Goal: Task Accomplishment & Management: Use online tool/utility

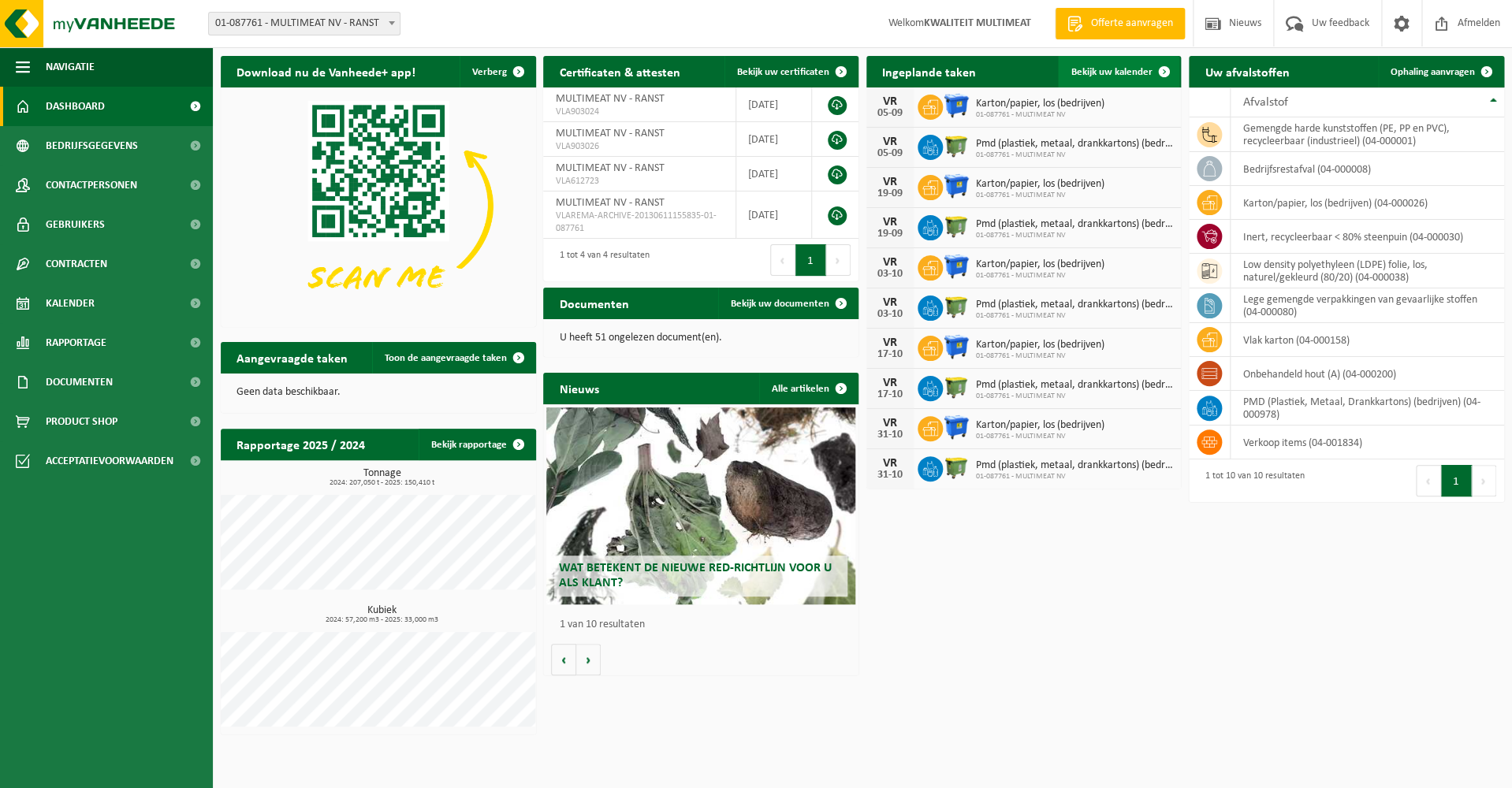
click at [1112, 70] on span "Bekijk uw kalender" at bounding box center [1111, 71] width 81 height 10
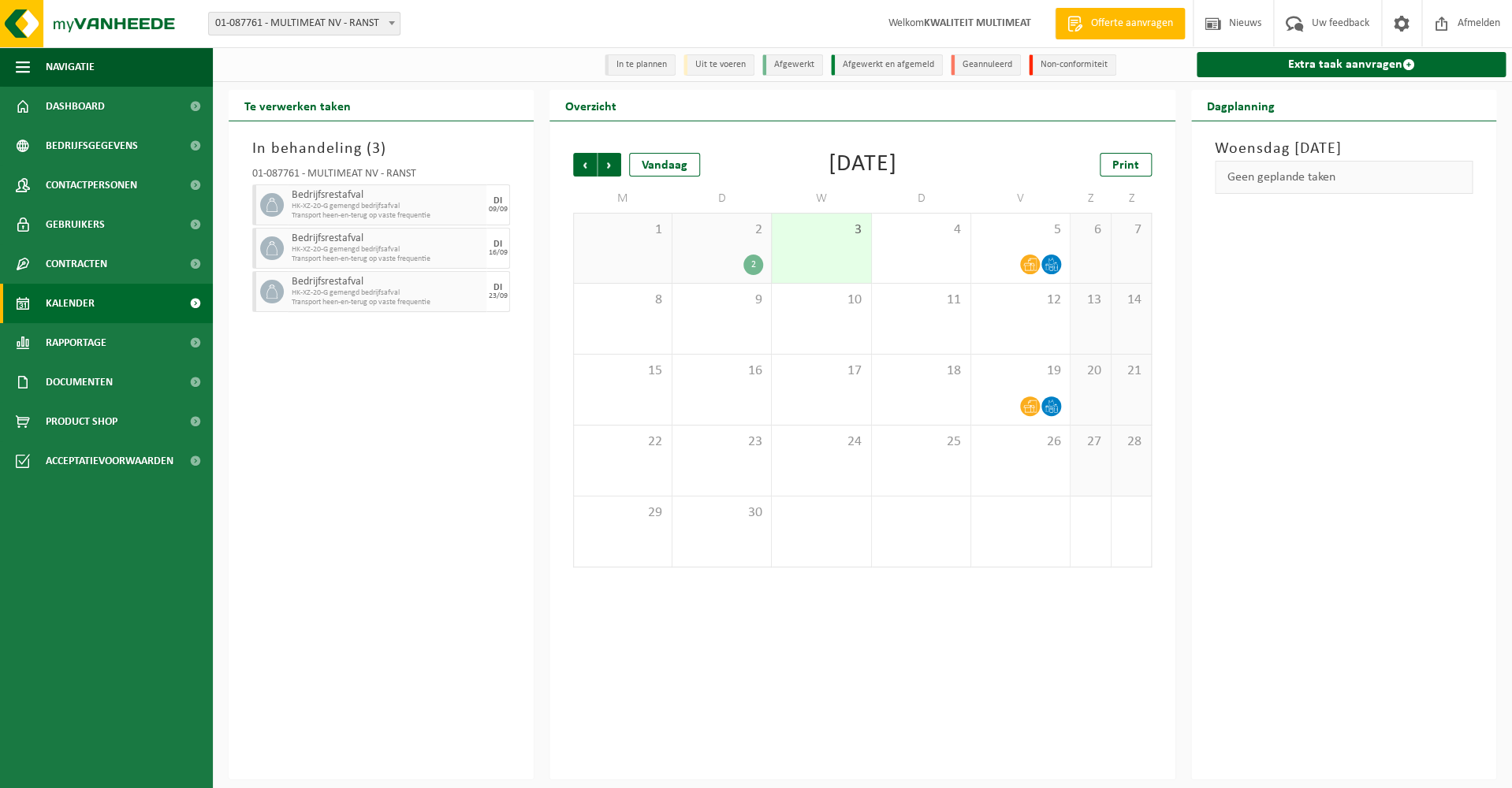
click at [753, 263] on div "2" at bounding box center [753, 265] width 20 height 21
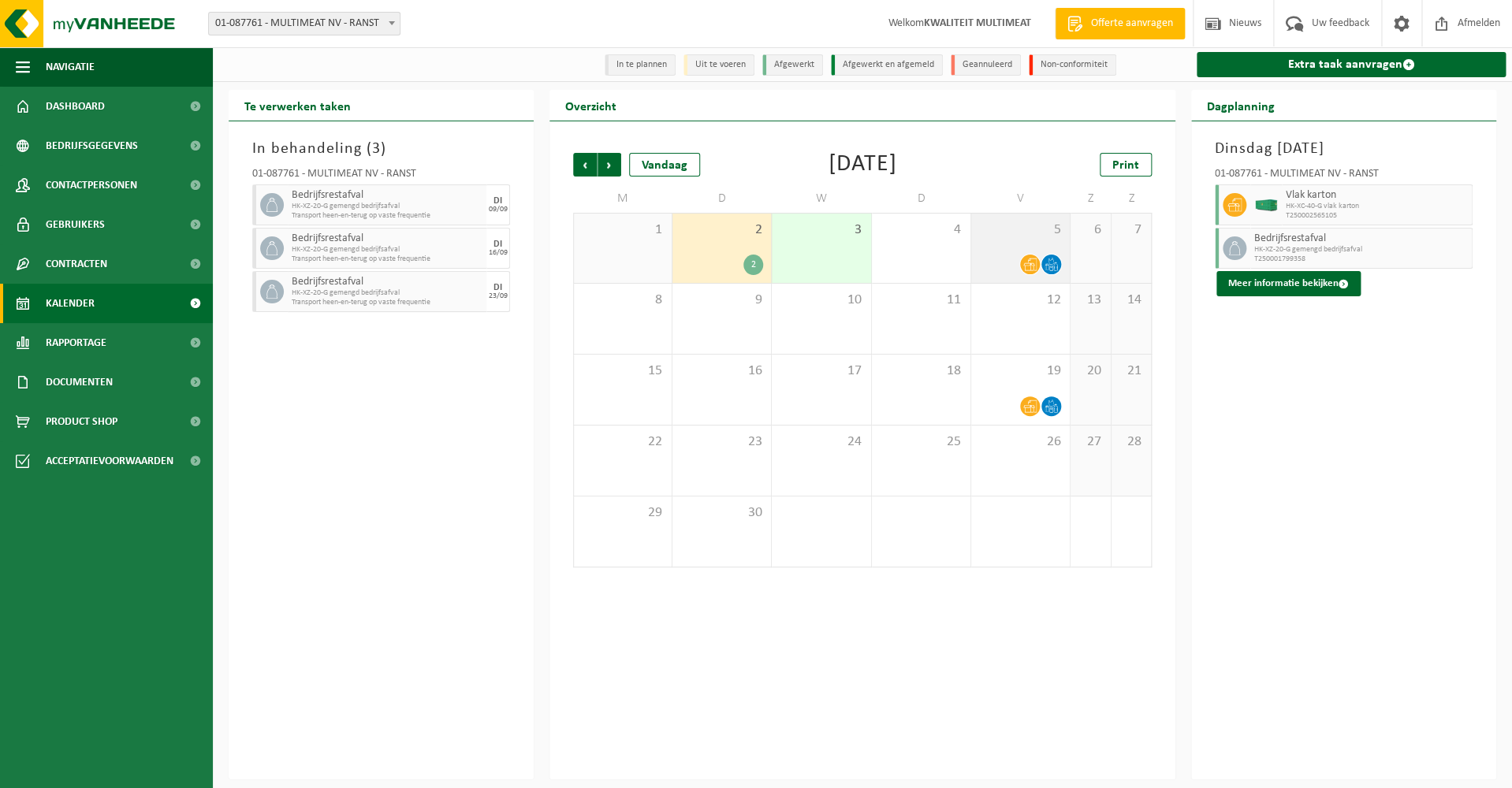
click at [1048, 266] on icon at bounding box center [1051, 264] width 13 height 13
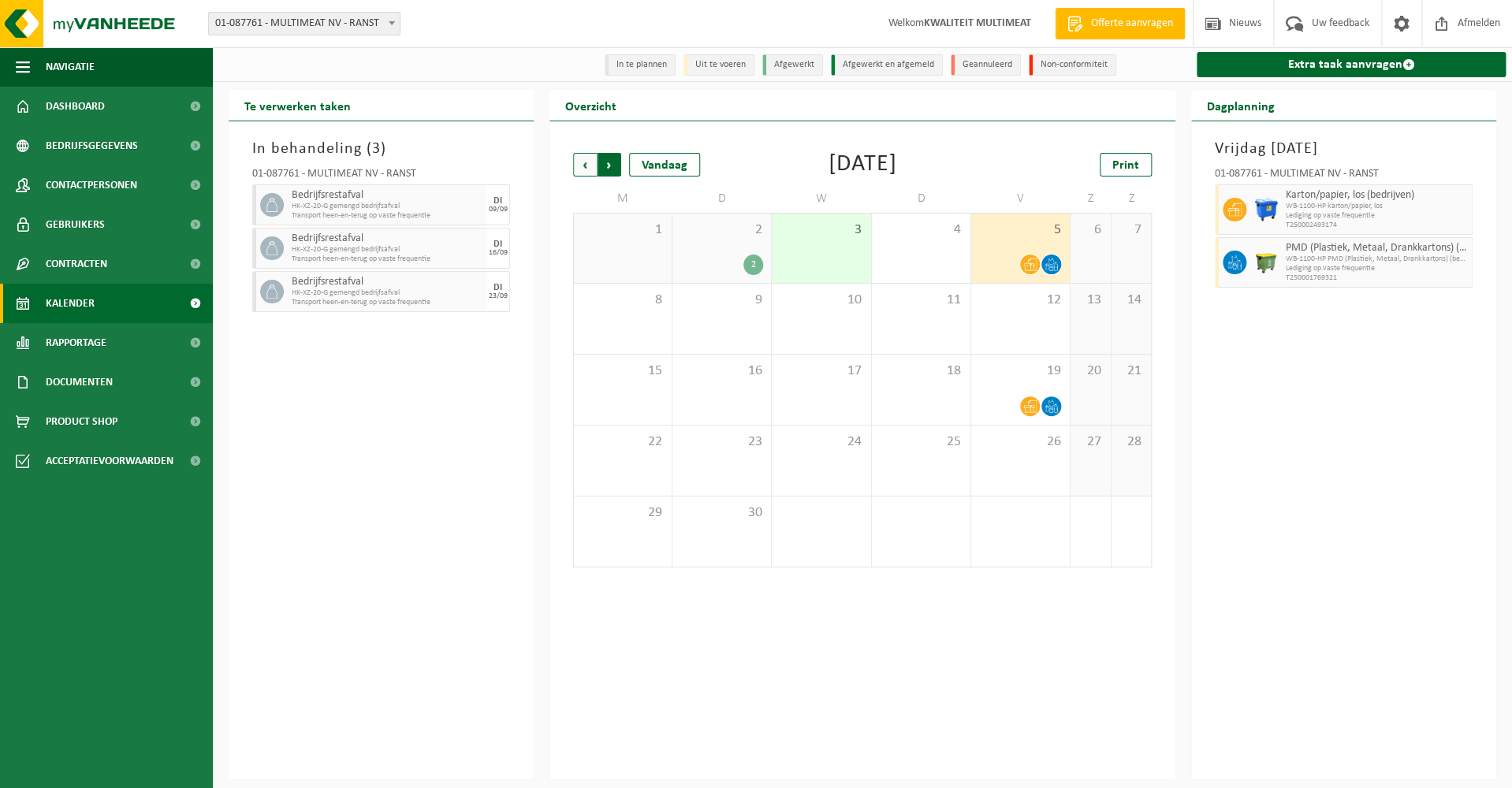
click at [585, 162] on span "Vorige" at bounding box center [585, 164] width 24 height 24
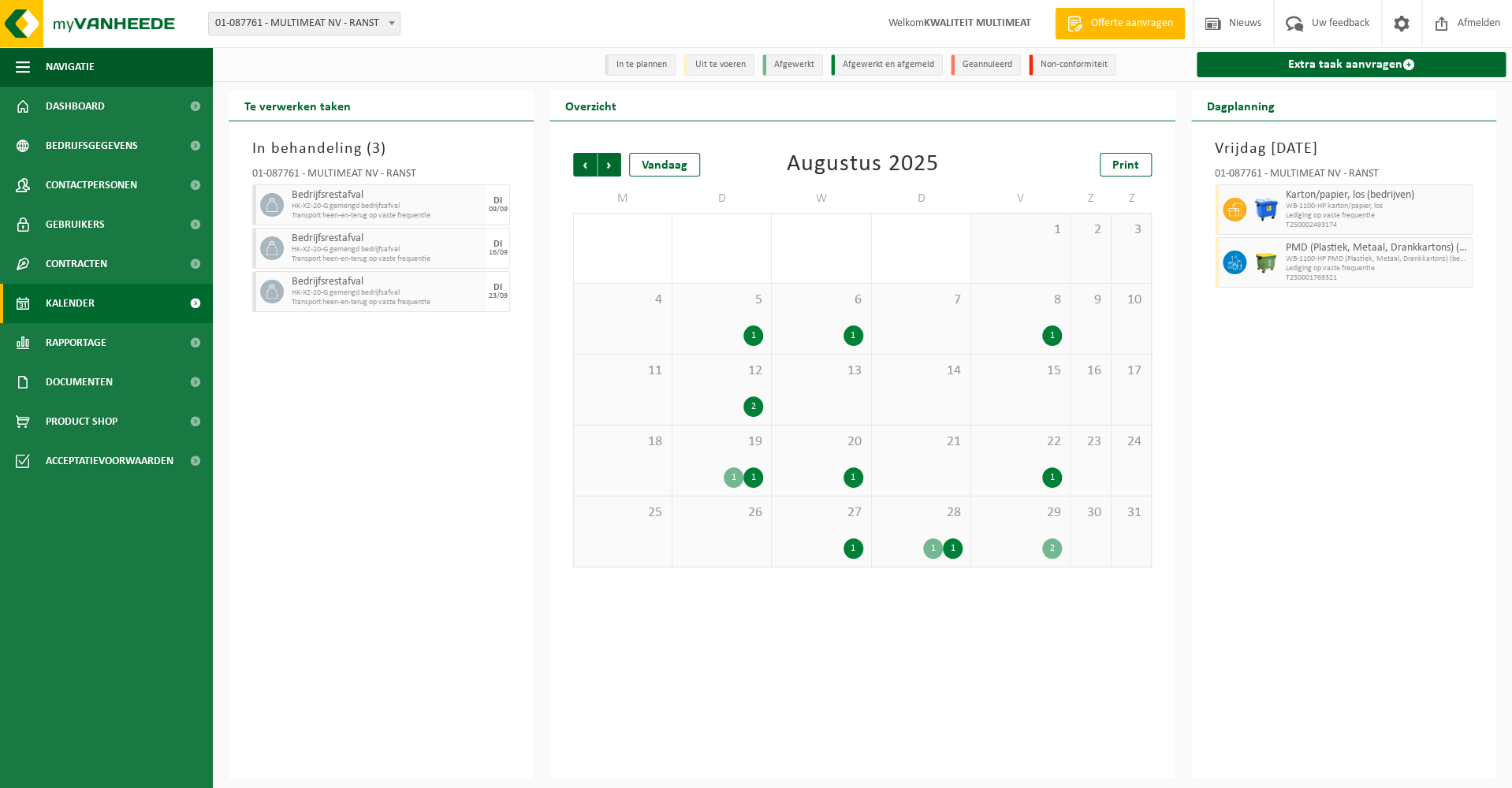
click at [855, 548] on div "1" at bounding box center [853, 548] width 20 height 21
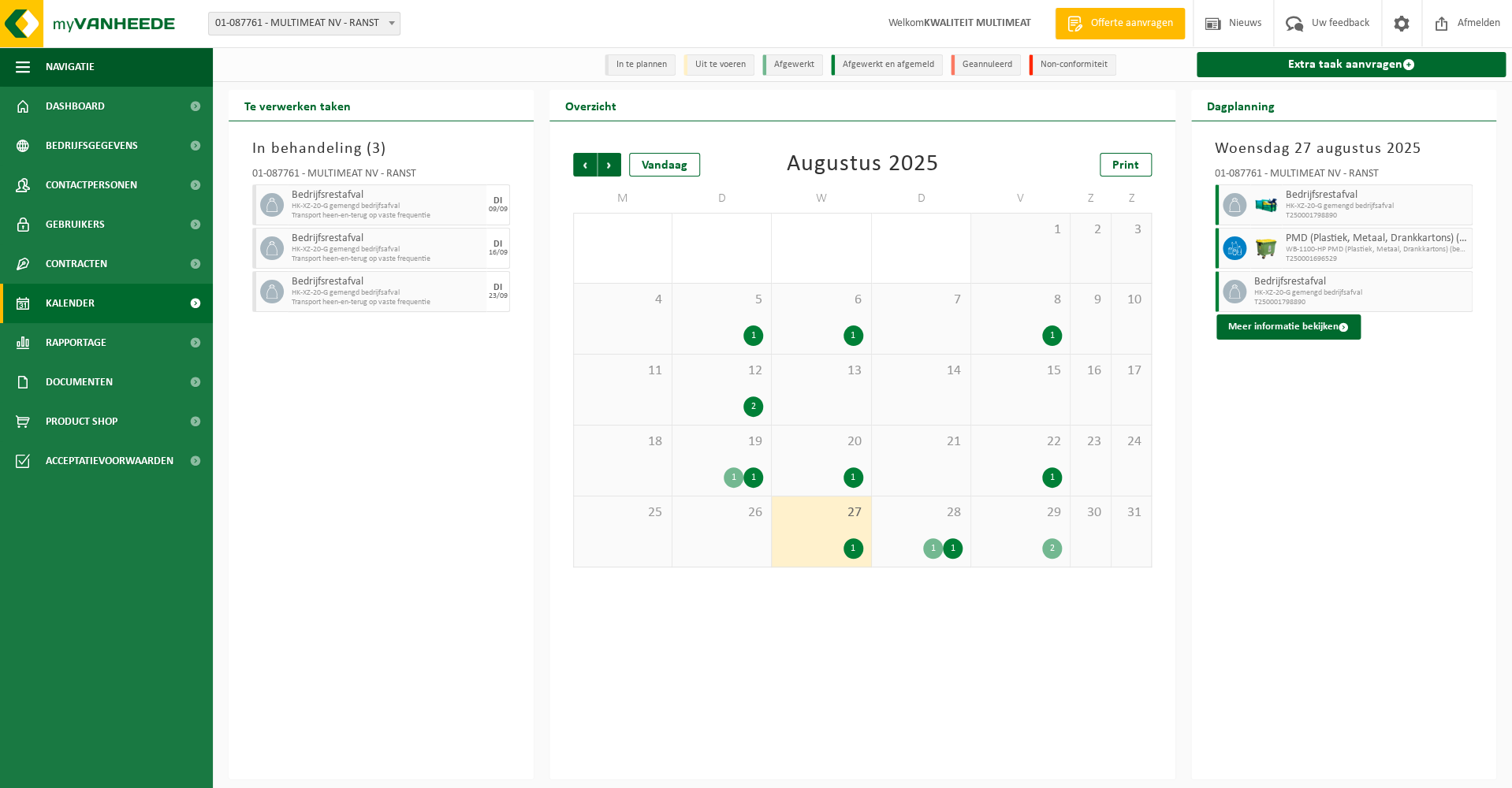
click at [932, 549] on div "1" at bounding box center [933, 548] width 20 height 21
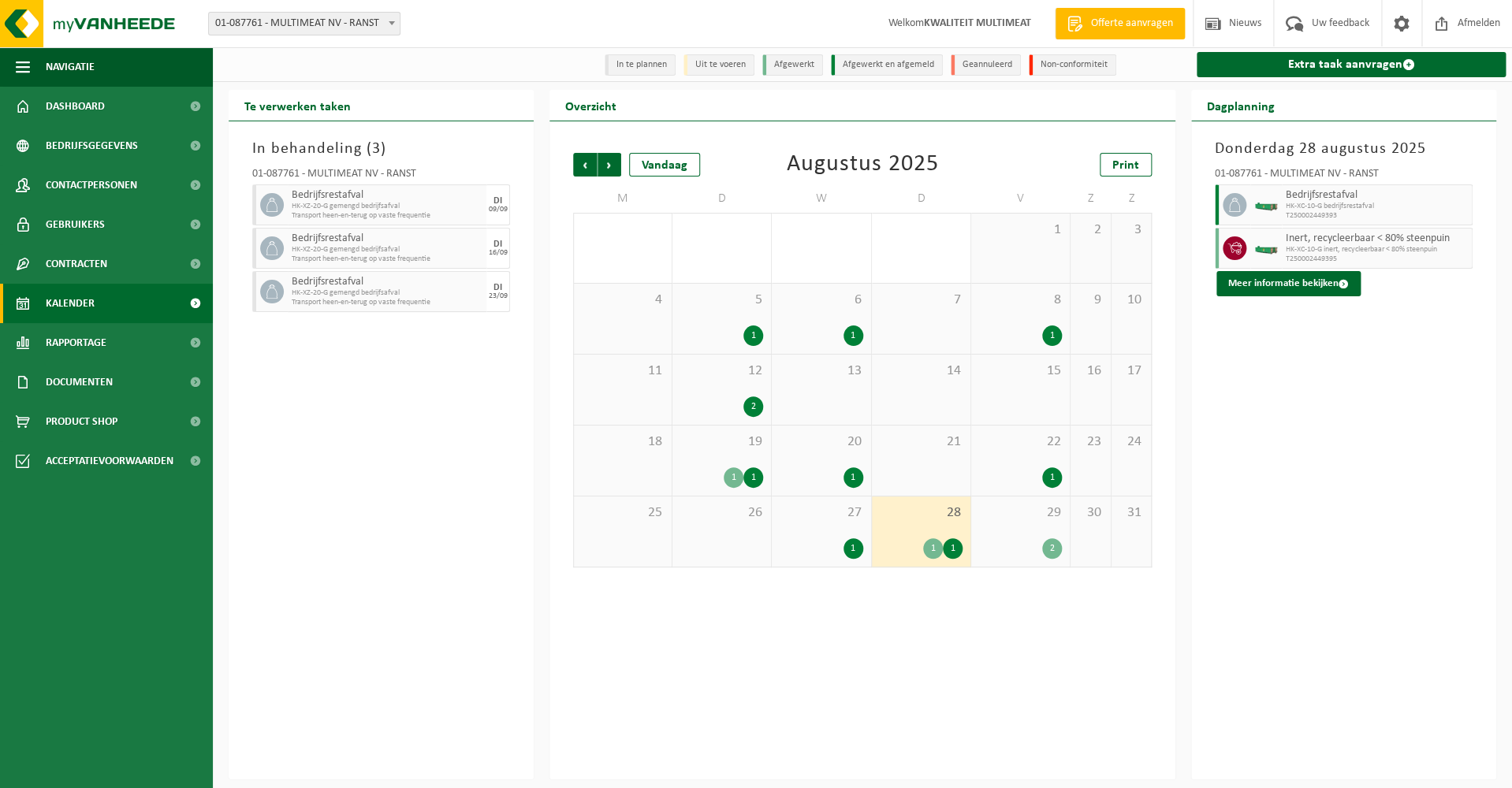
click at [953, 548] on div "1" at bounding box center [952, 548] width 20 height 21
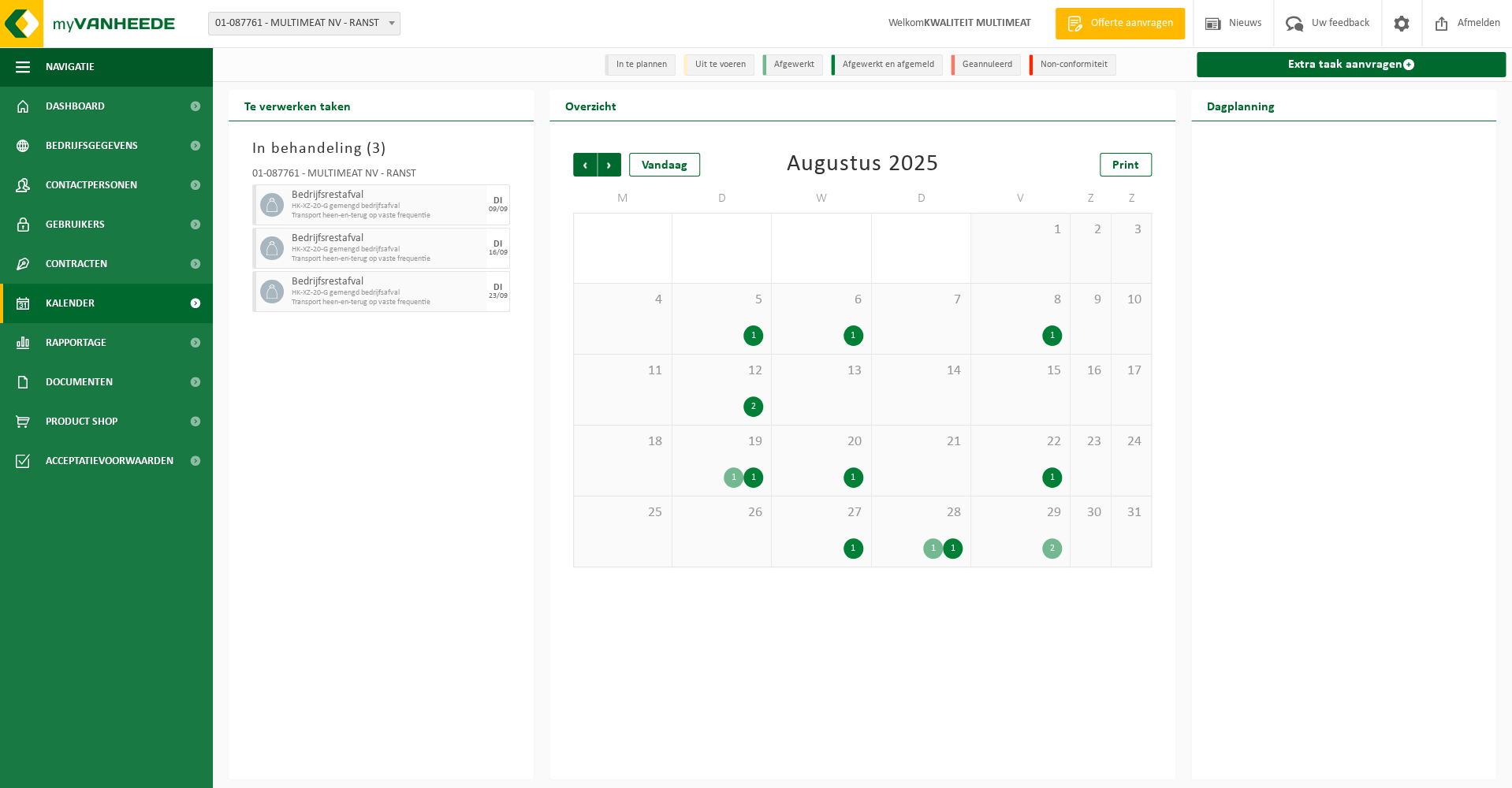
click at [1052, 547] on div "2" at bounding box center [1052, 548] width 20 height 21
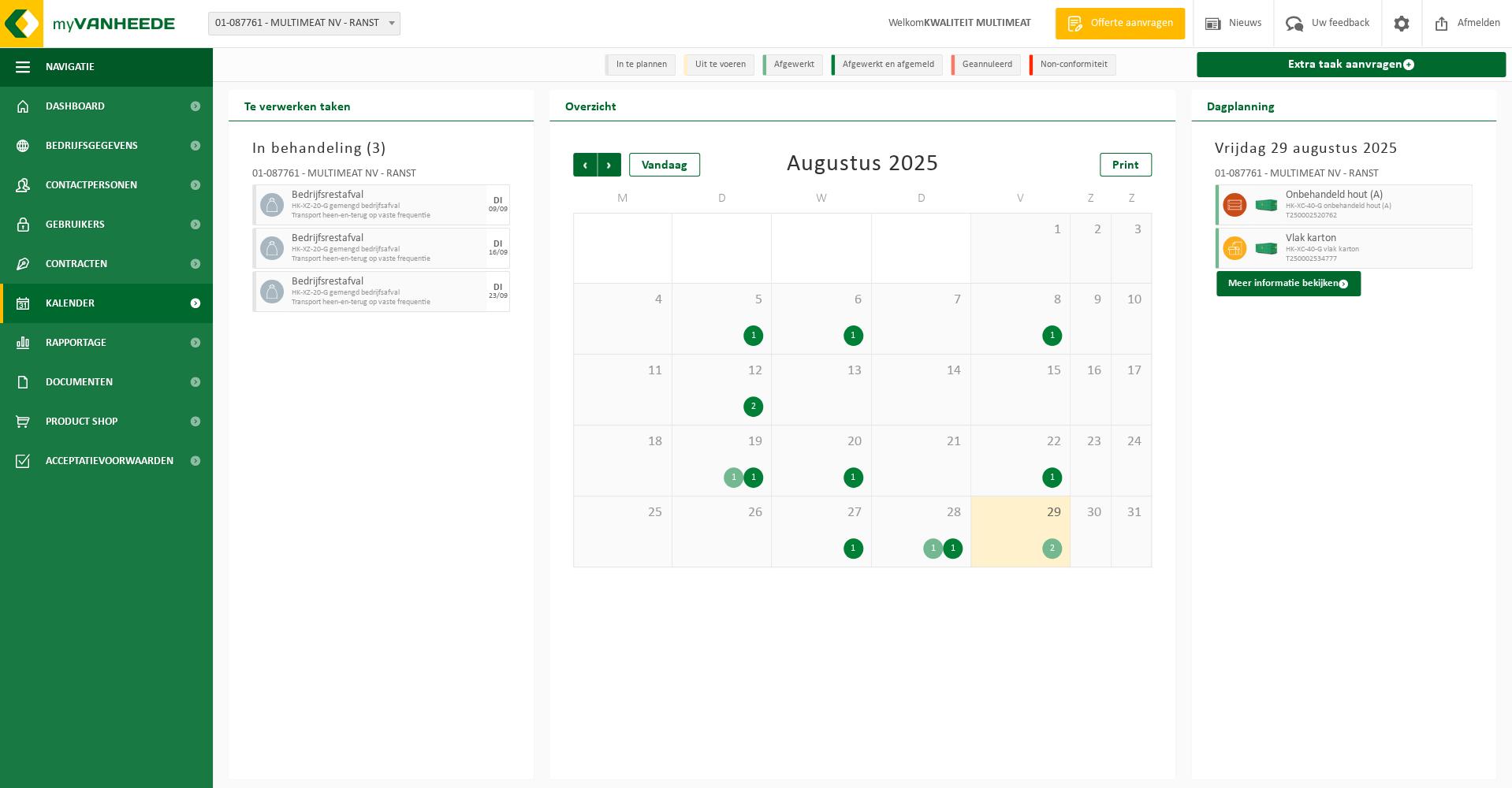
click at [1055, 476] on div "1" at bounding box center [1052, 477] width 20 height 21
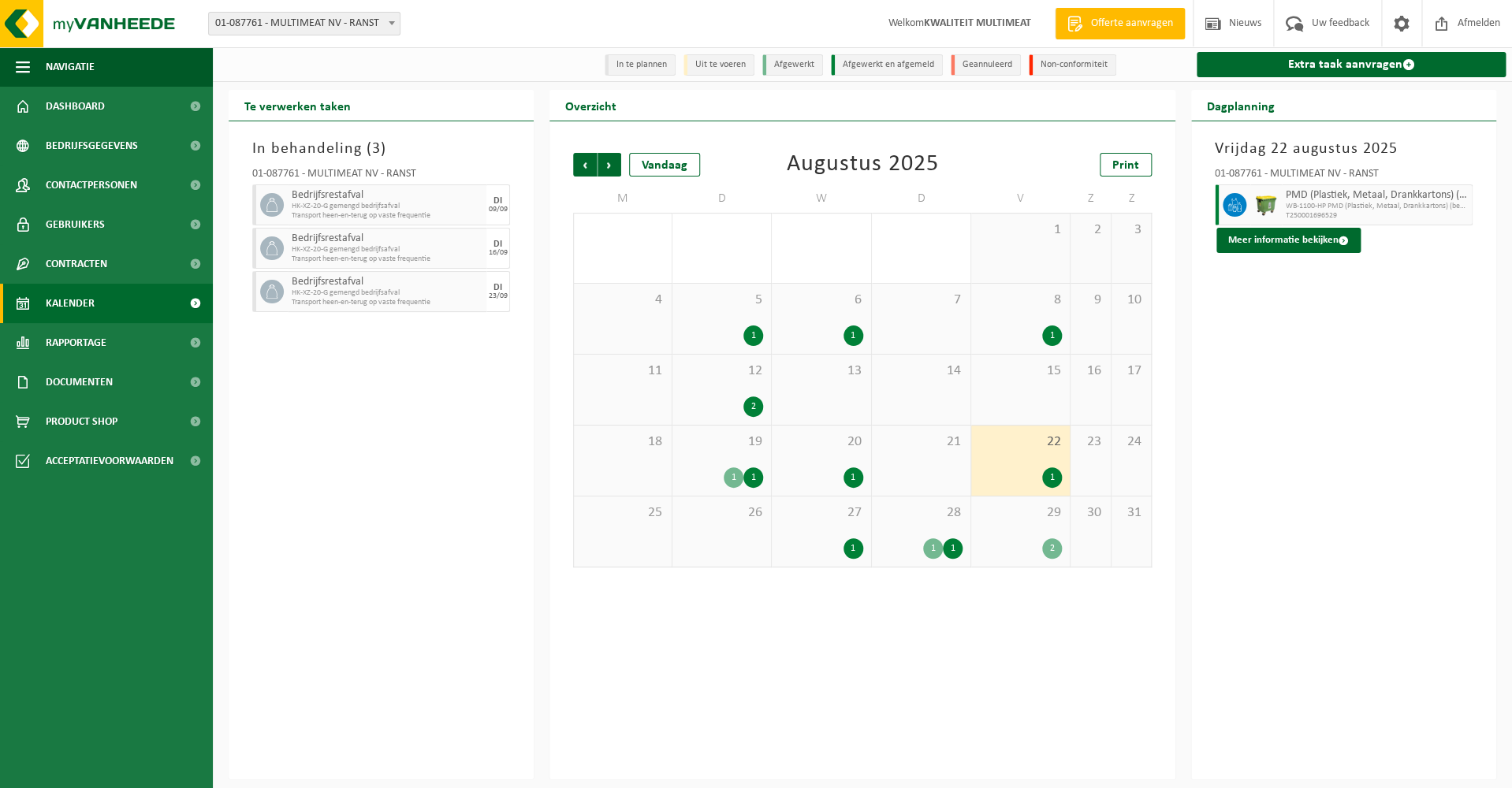
click at [852, 545] on div "1" at bounding box center [853, 548] width 20 height 21
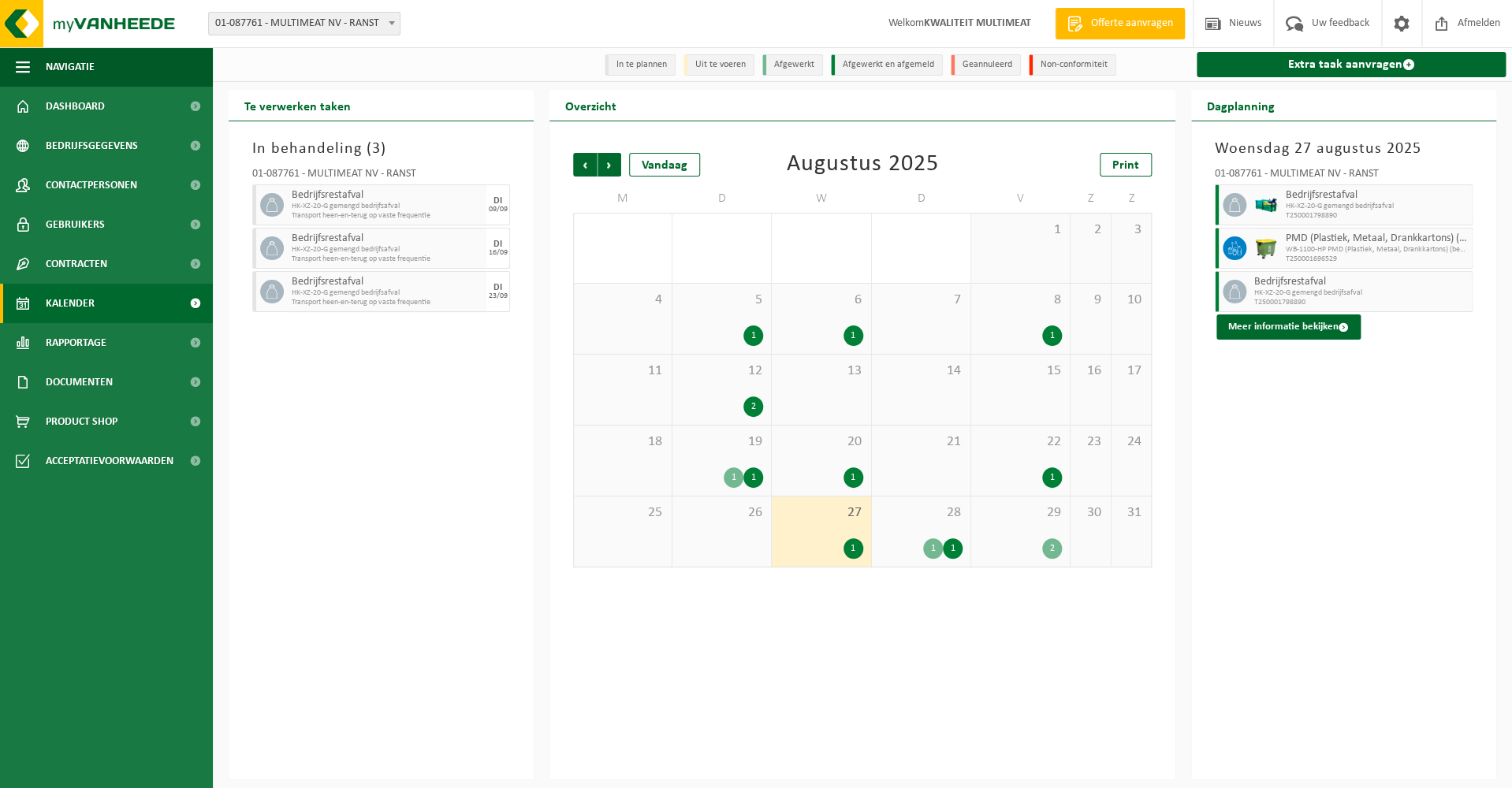
click at [932, 545] on div "1" at bounding box center [933, 548] width 20 height 21
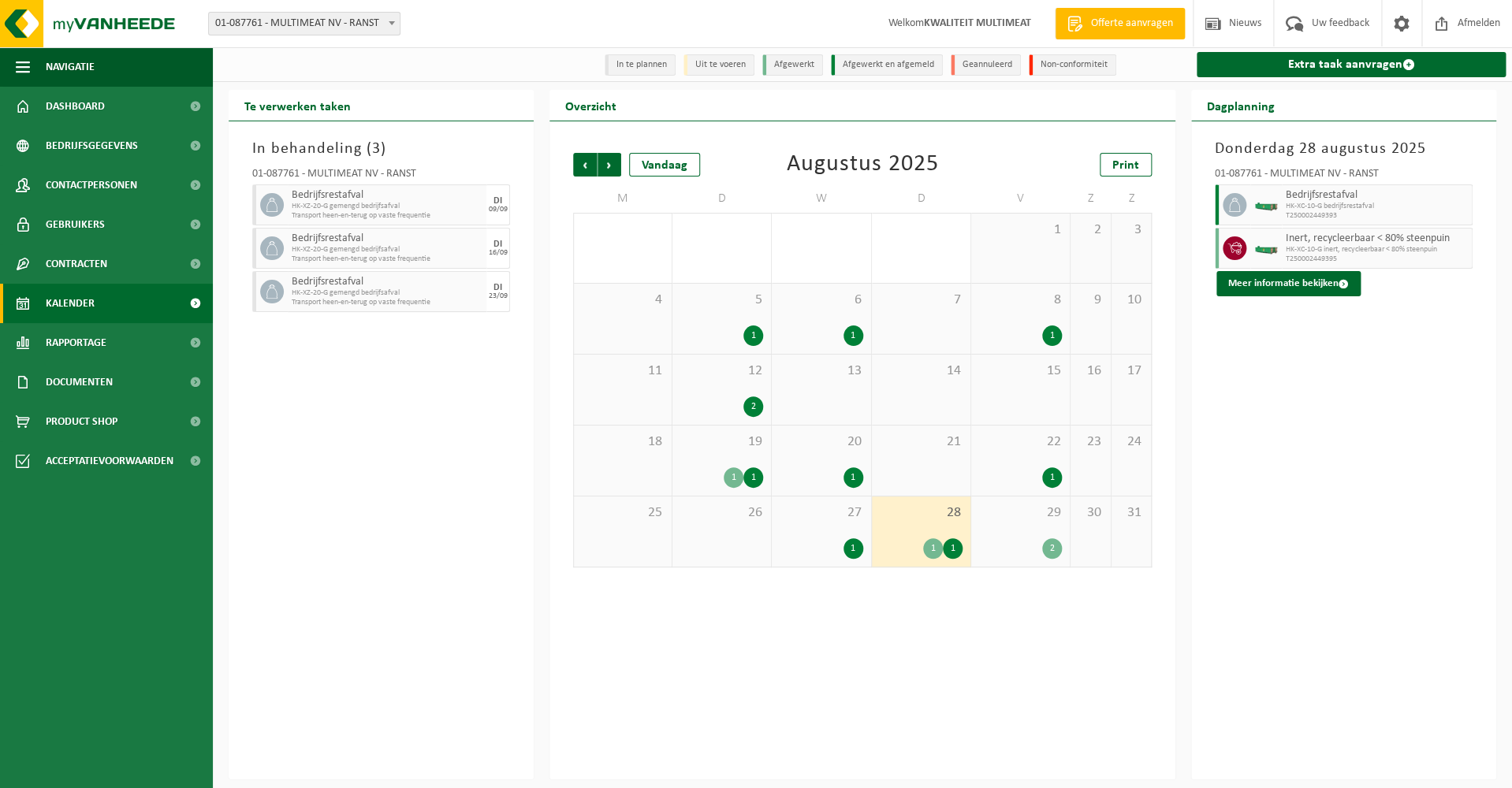
click at [955, 549] on div "1" at bounding box center [952, 548] width 20 height 21
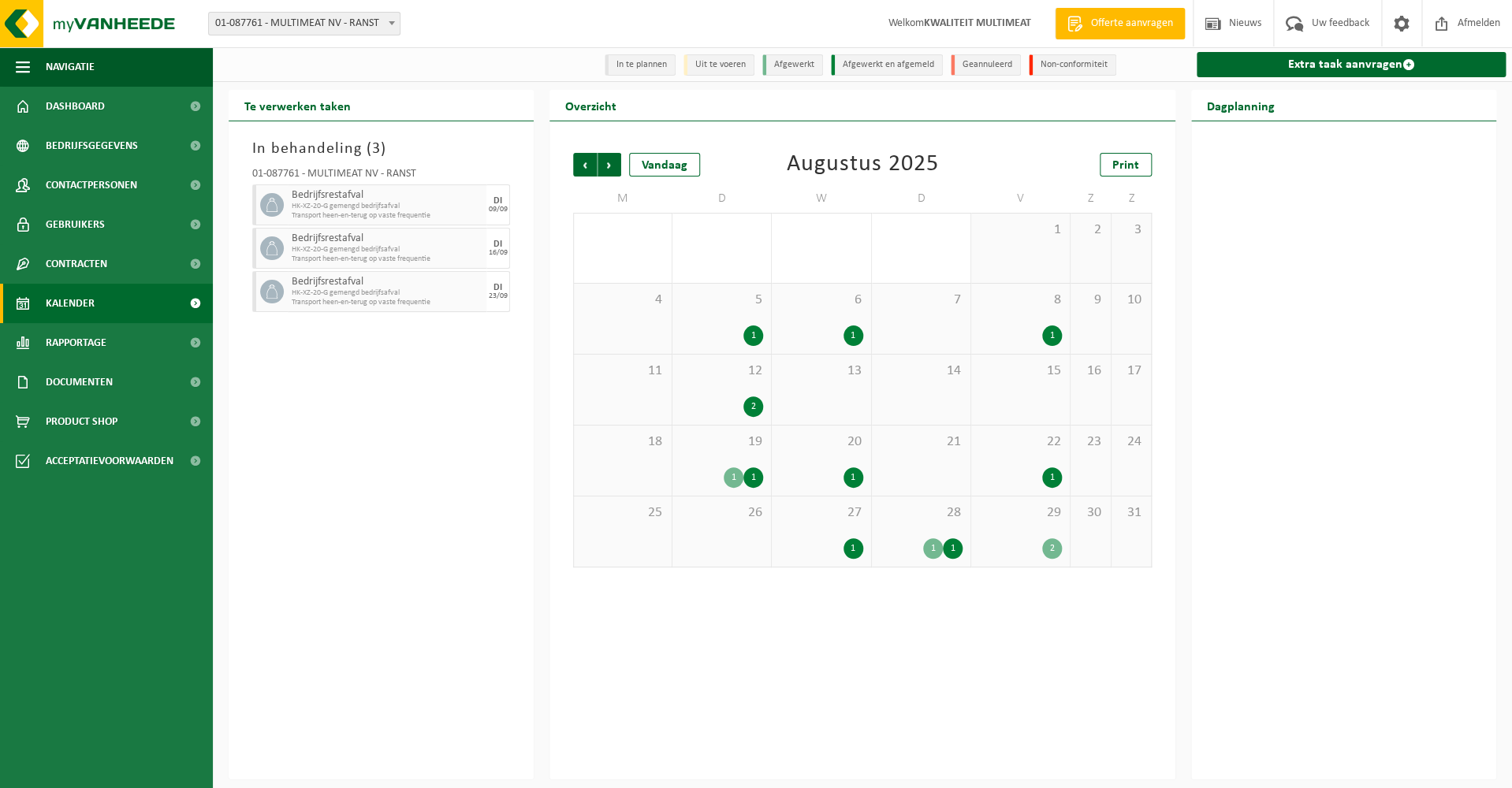
click at [955, 549] on div "1" at bounding box center [952, 548] width 20 height 21
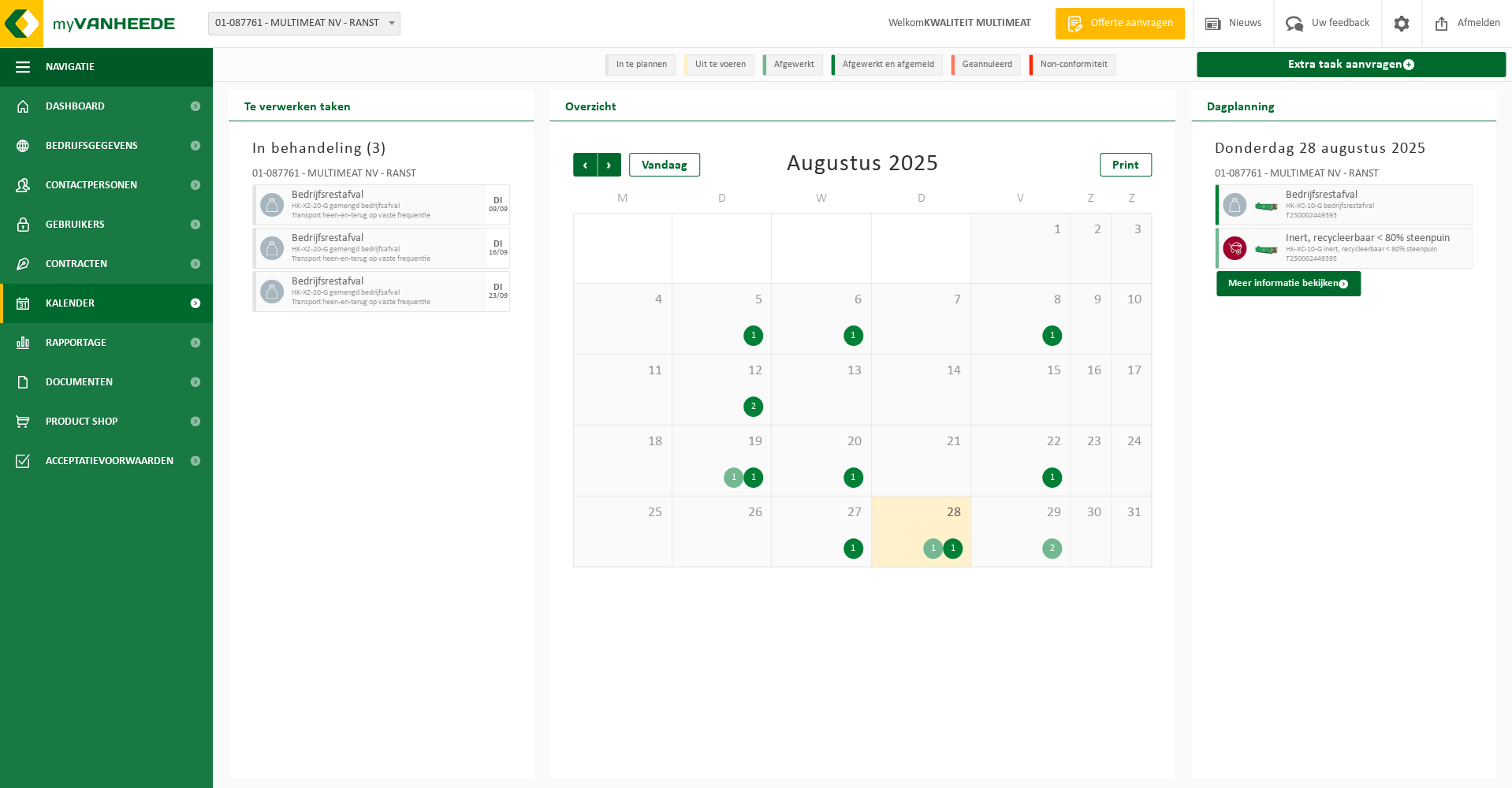
click at [1051, 549] on div "2" at bounding box center [1052, 548] width 20 height 21
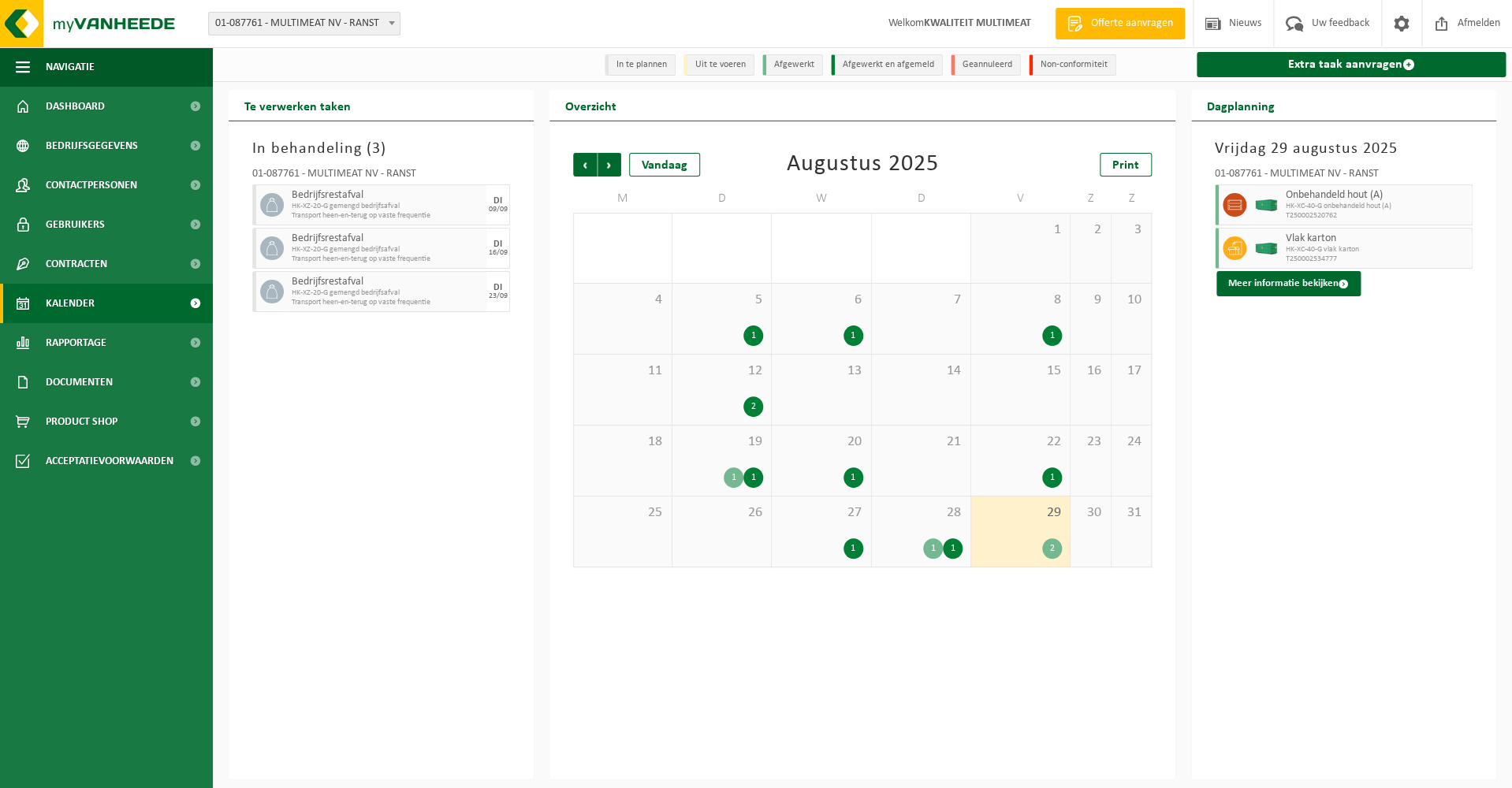
click at [733, 475] on div "1" at bounding box center [733, 477] width 20 height 21
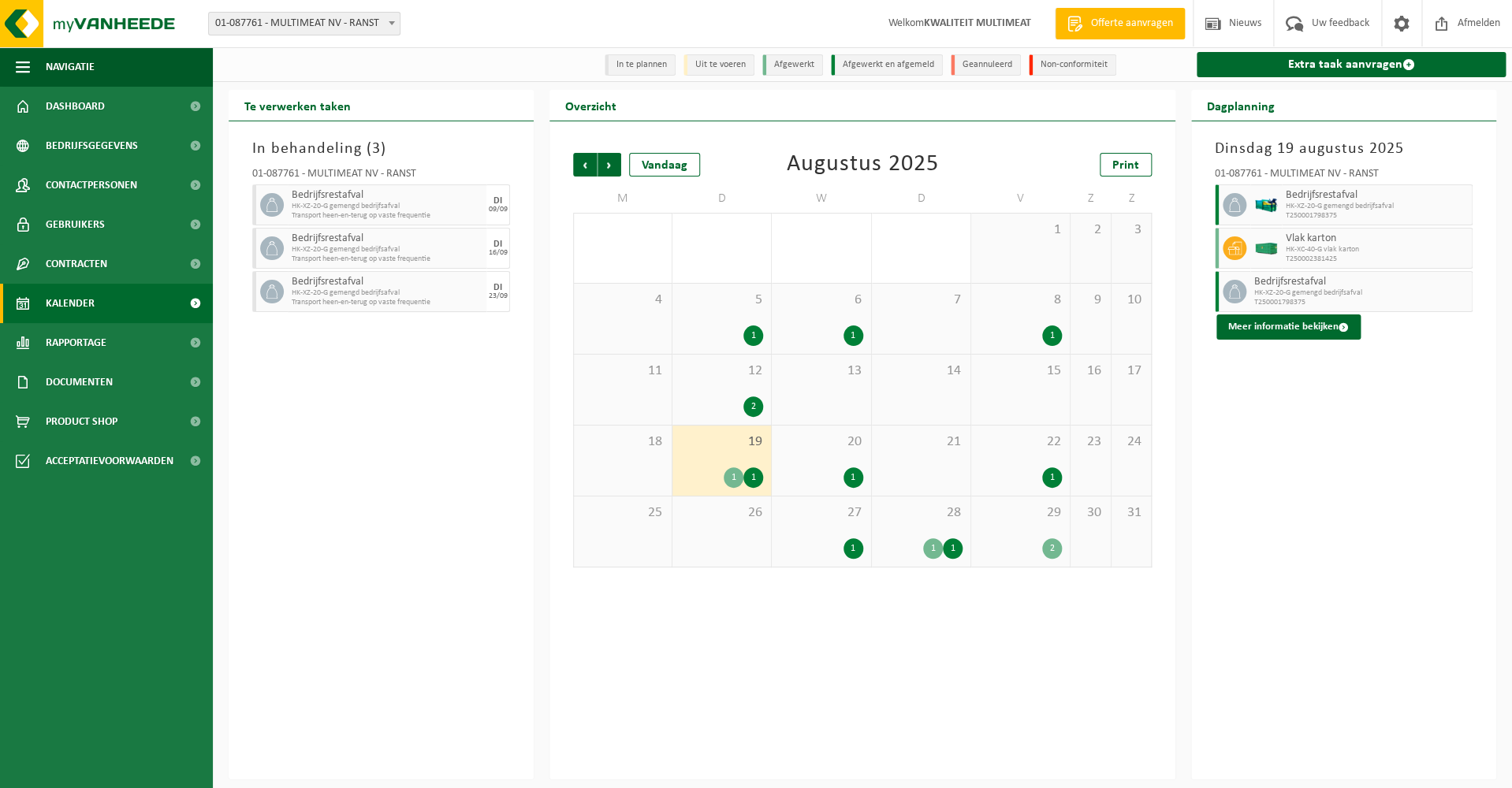
click at [758, 477] on div "1" at bounding box center [753, 477] width 20 height 21
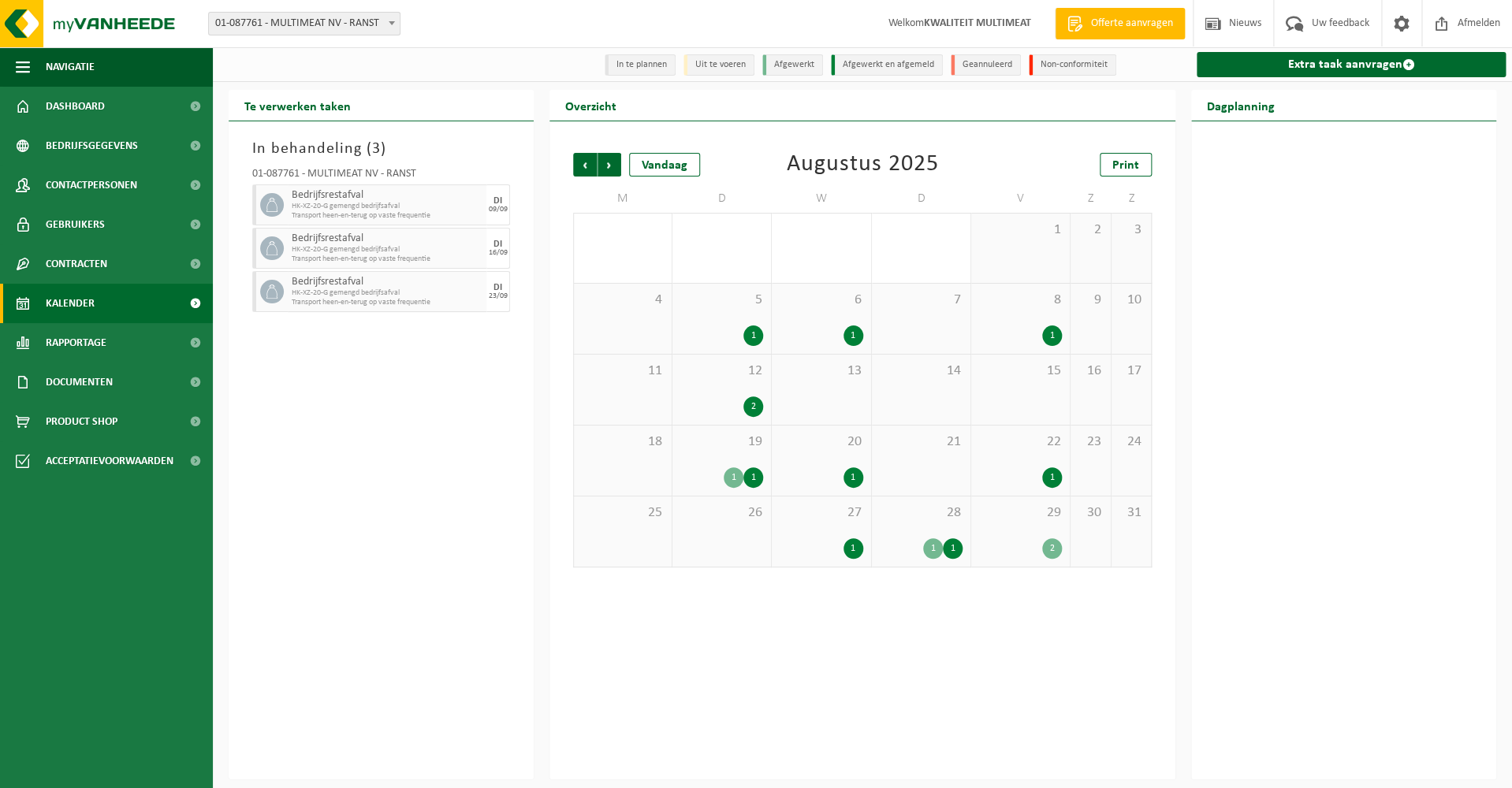
click at [740, 476] on div "1" at bounding box center [733, 477] width 20 height 21
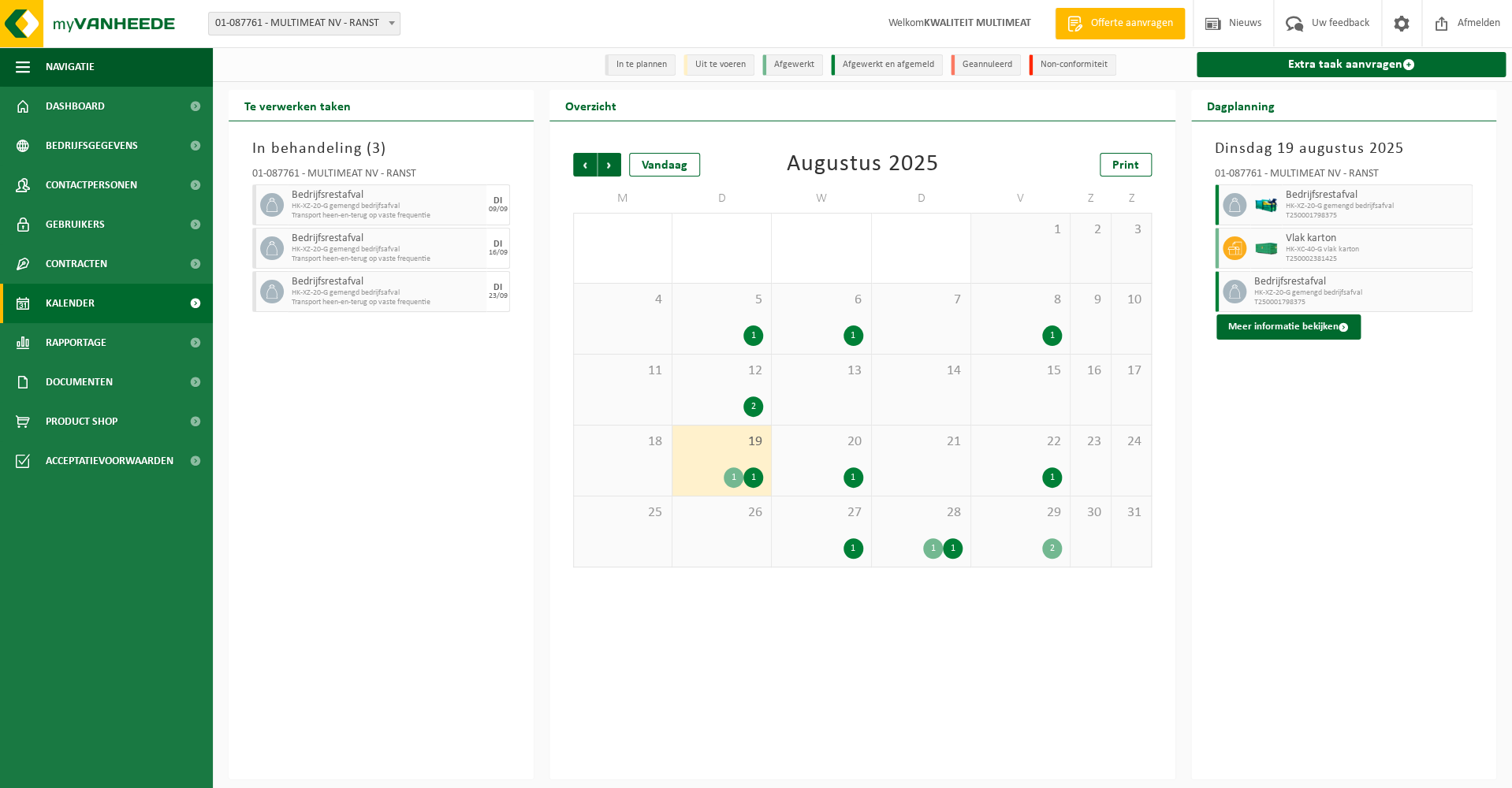
click at [860, 477] on div "1" at bounding box center [853, 477] width 20 height 21
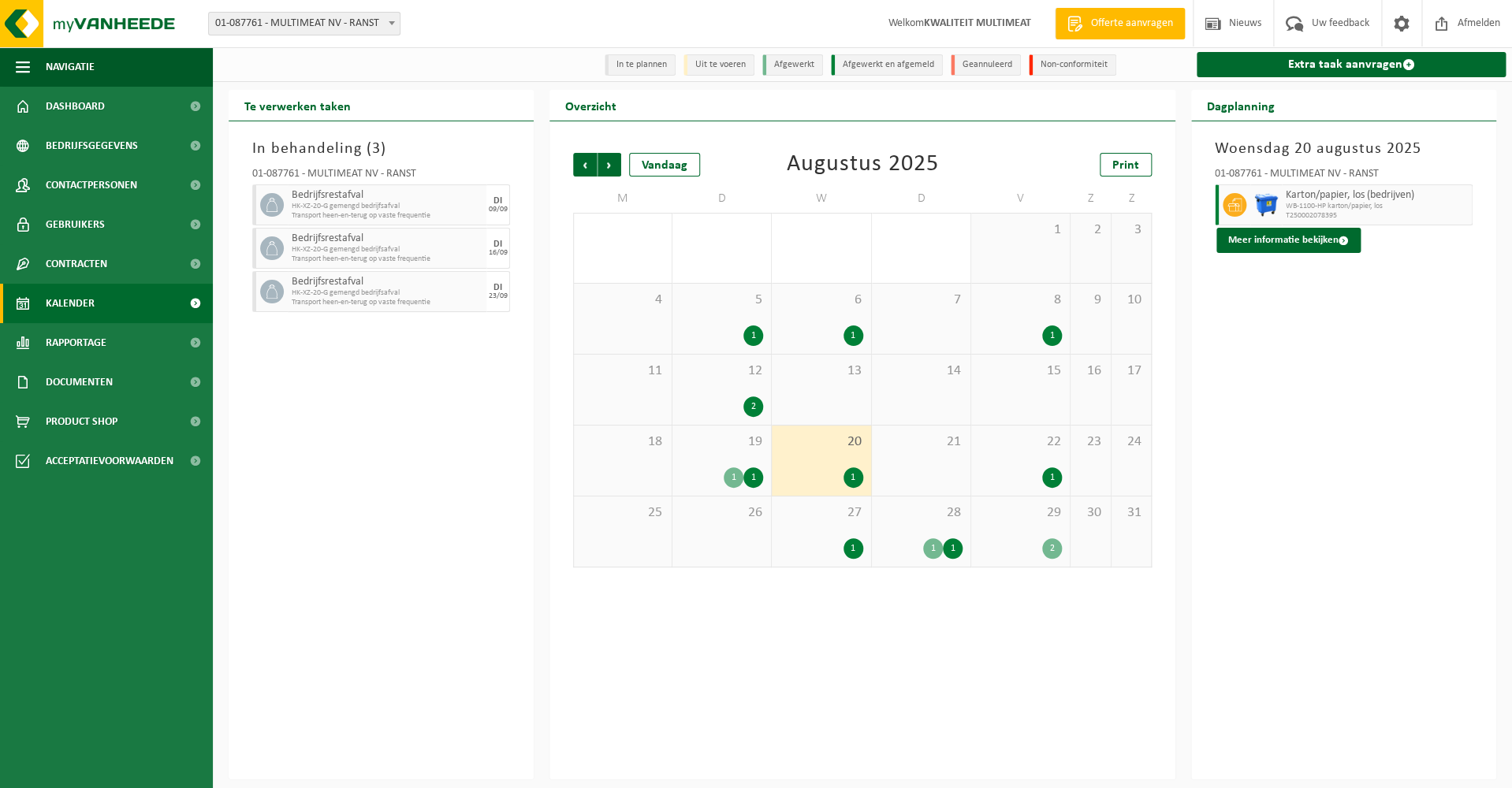
click at [1053, 477] on div "1" at bounding box center [1052, 477] width 20 height 21
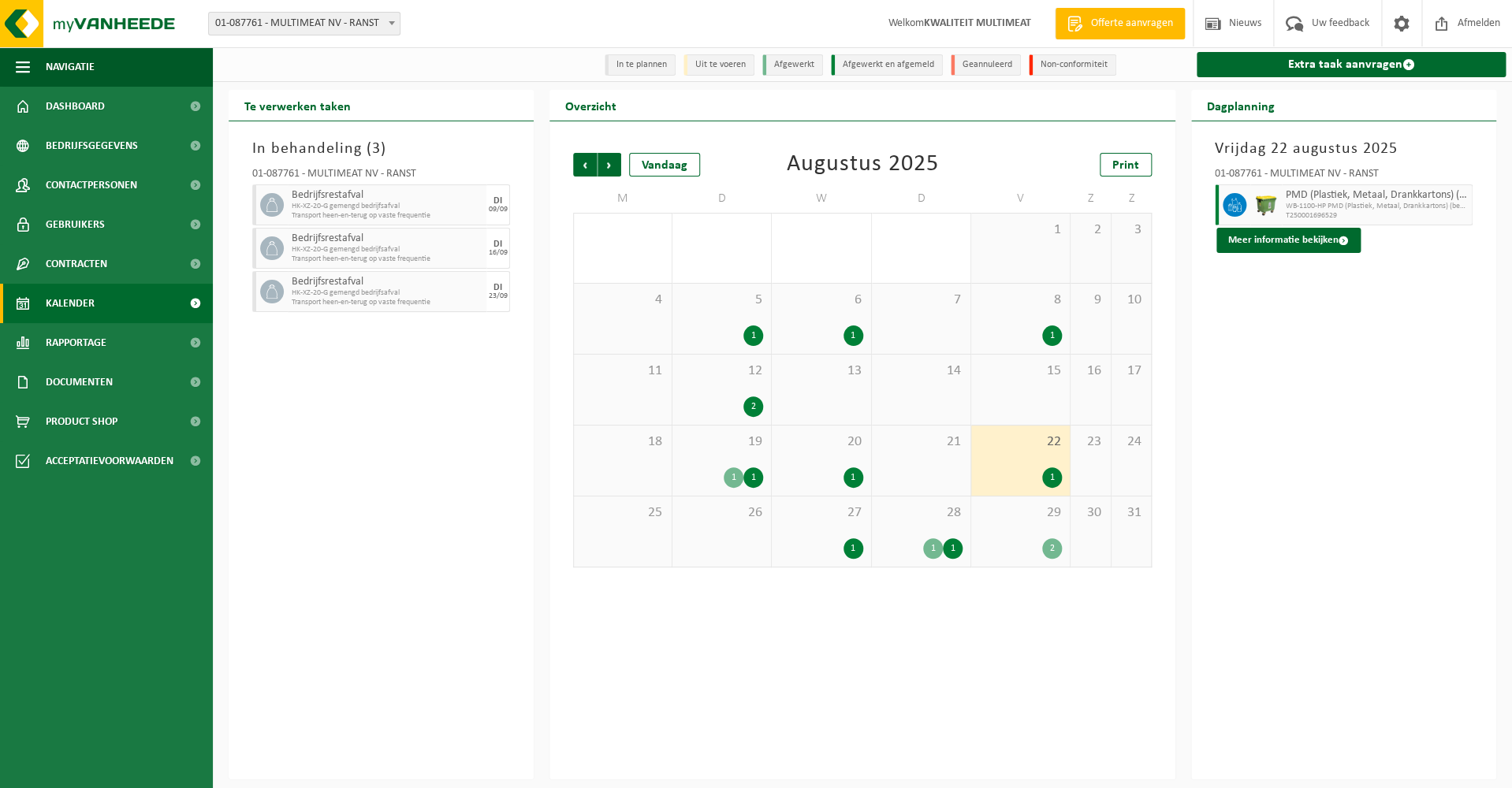
click at [756, 406] on div "2" at bounding box center [753, 406] width 20 height 21
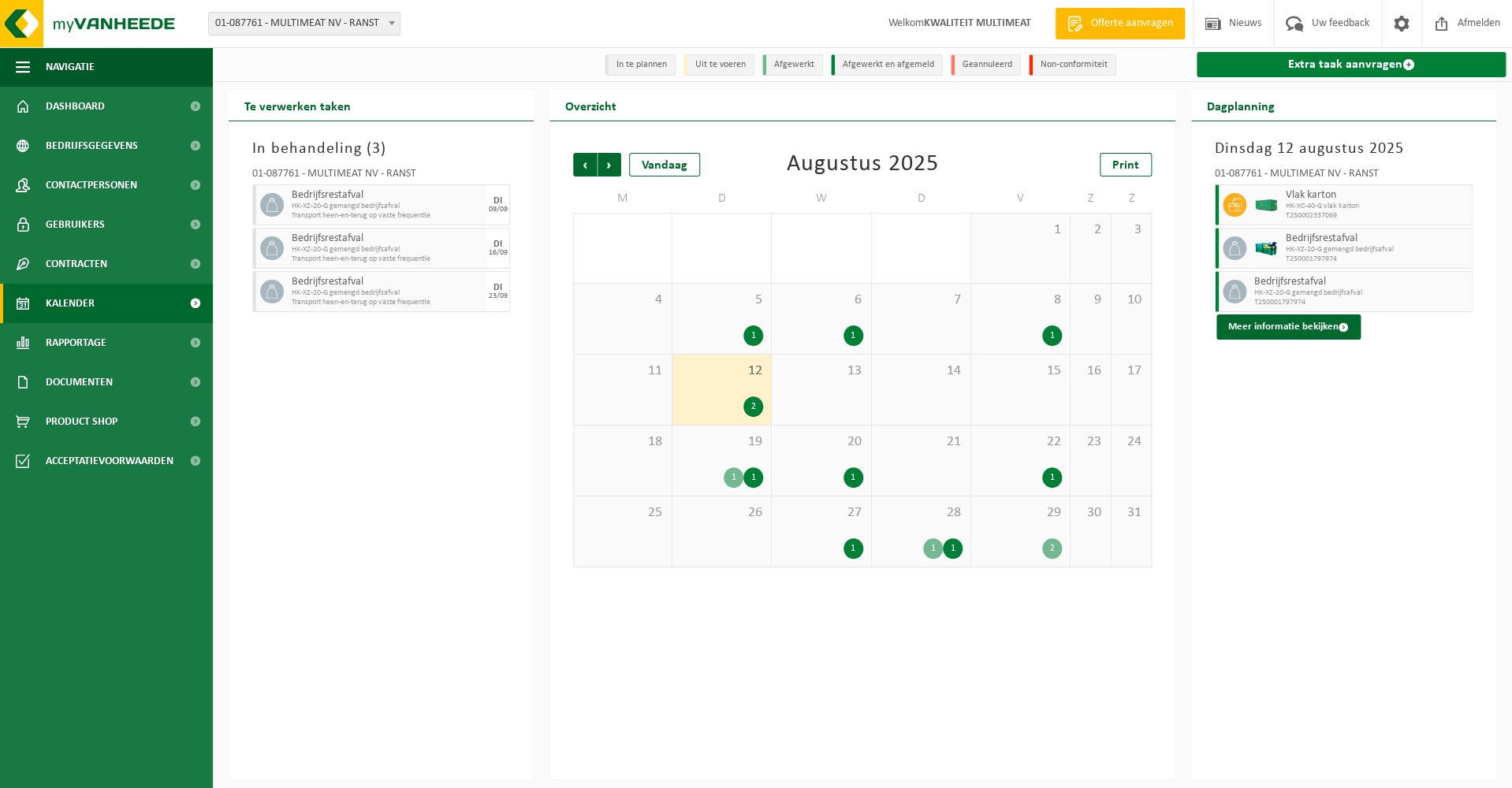
click at [1371, 62] on link "Extra taak aanvragen" at bounding box center [1351, 64] width 309 height 25
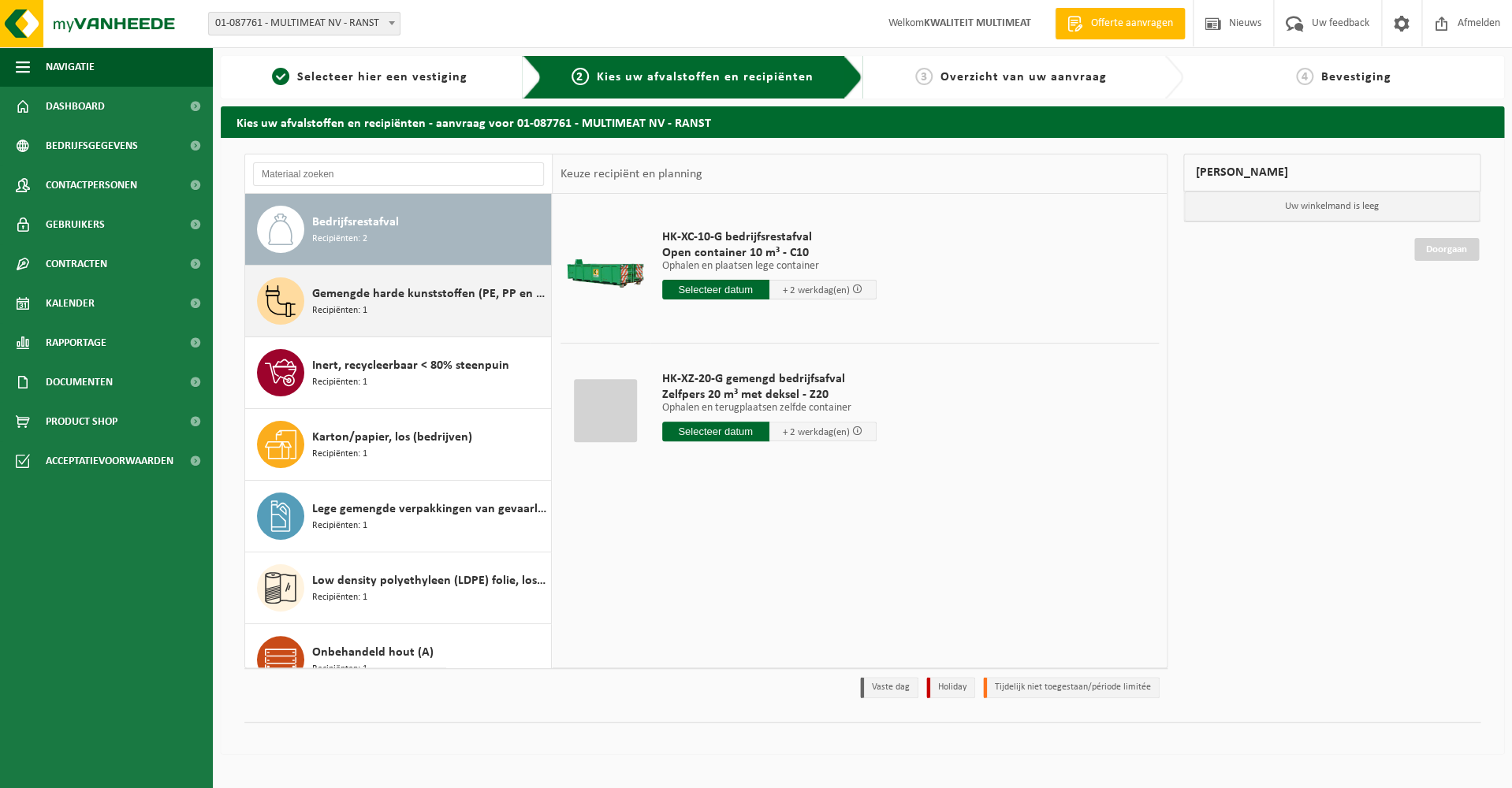
click at [362, 288] on span "Gemengde harde kunststoffen (PE, PP en PVC), recycleerbaar (industrieel)" at bounding box center [430, 293] width 235 height 19
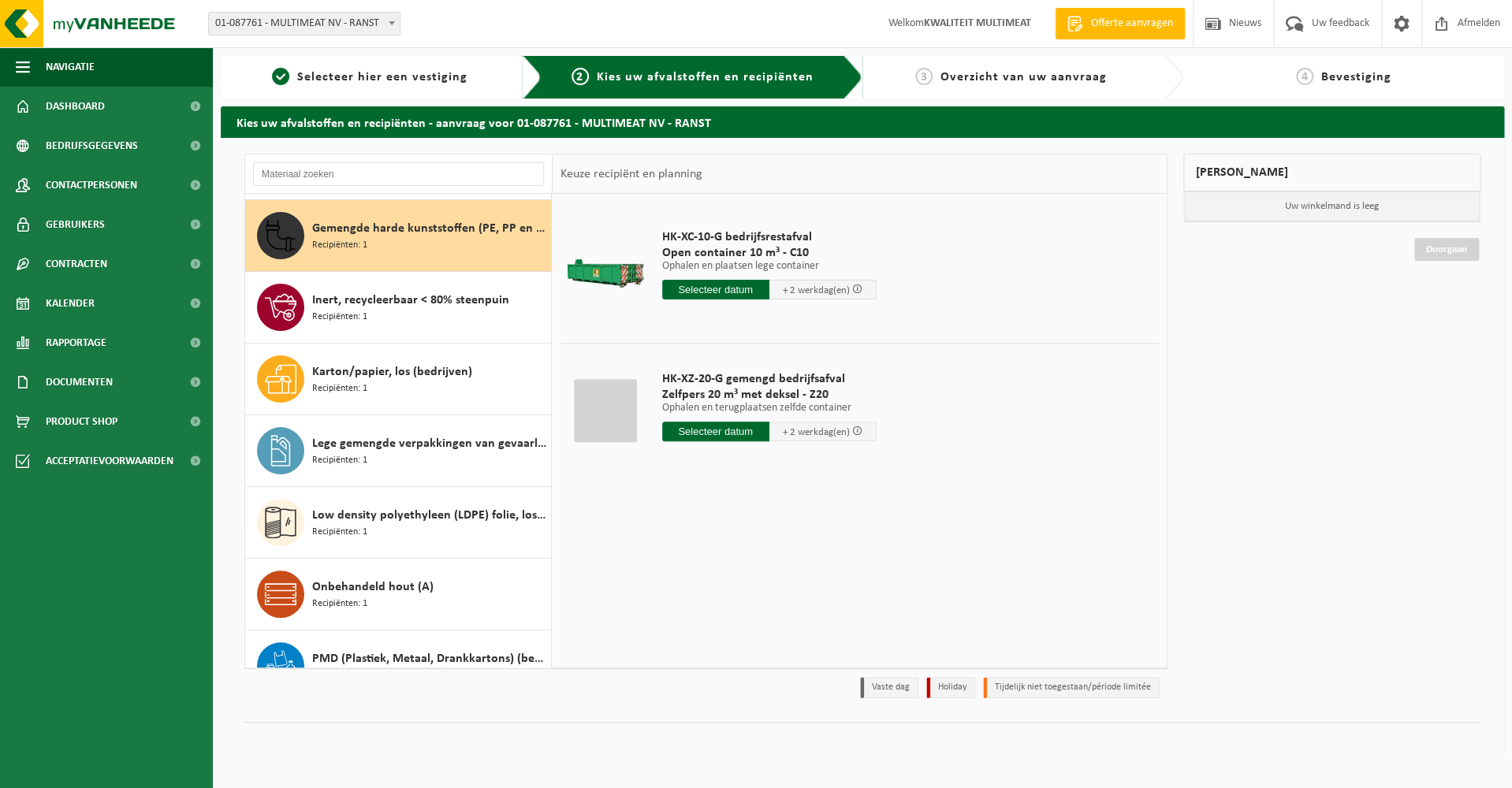
scroll to position [71, 0]
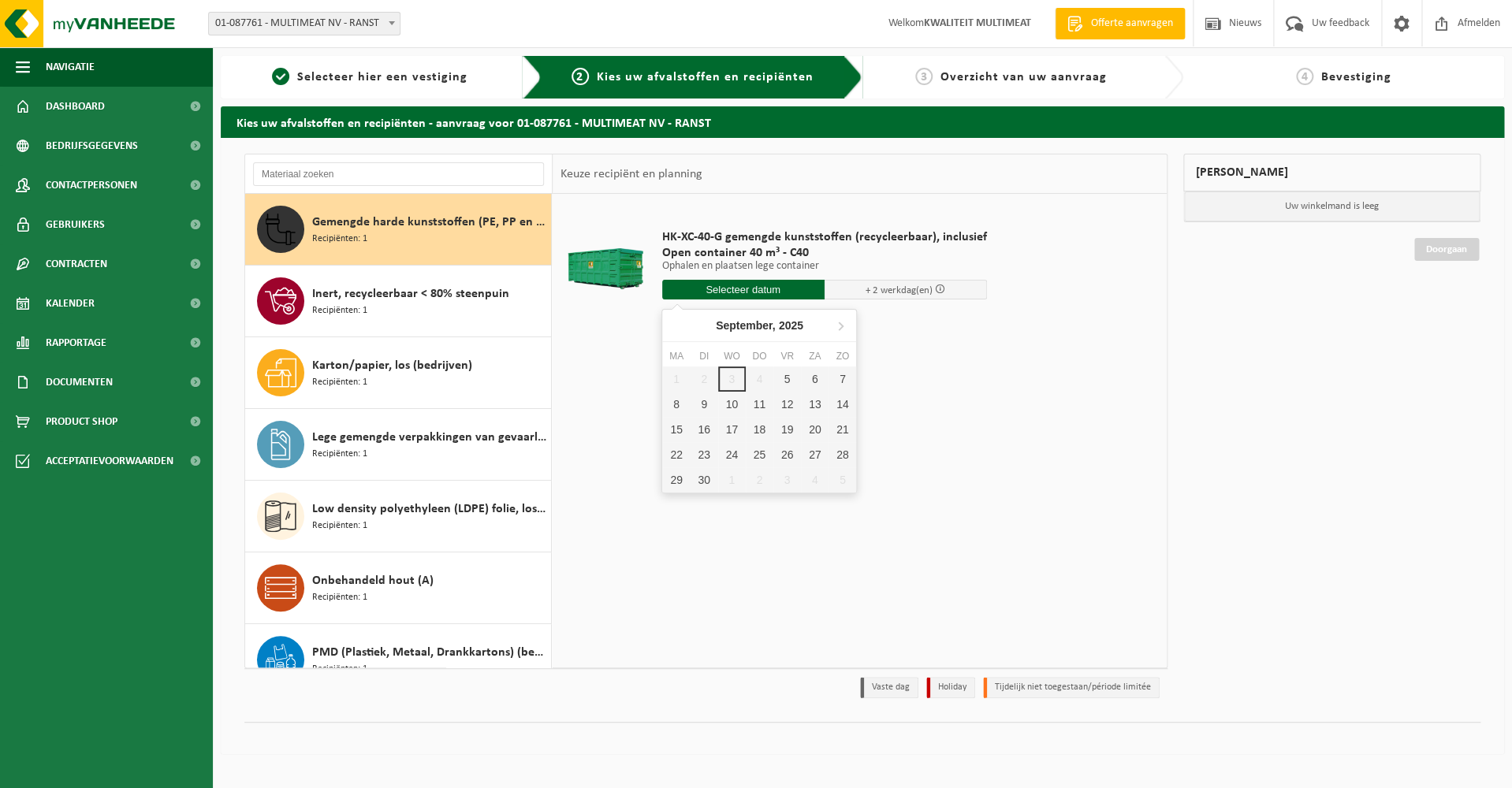
click at [736, 285] on input "text" at bounding box center [742, 289] width 162 height 20
click at [788, 380] on div "5" at bounding box center [787, 379] width 28 height 25
type input "Van 2025-09-05"
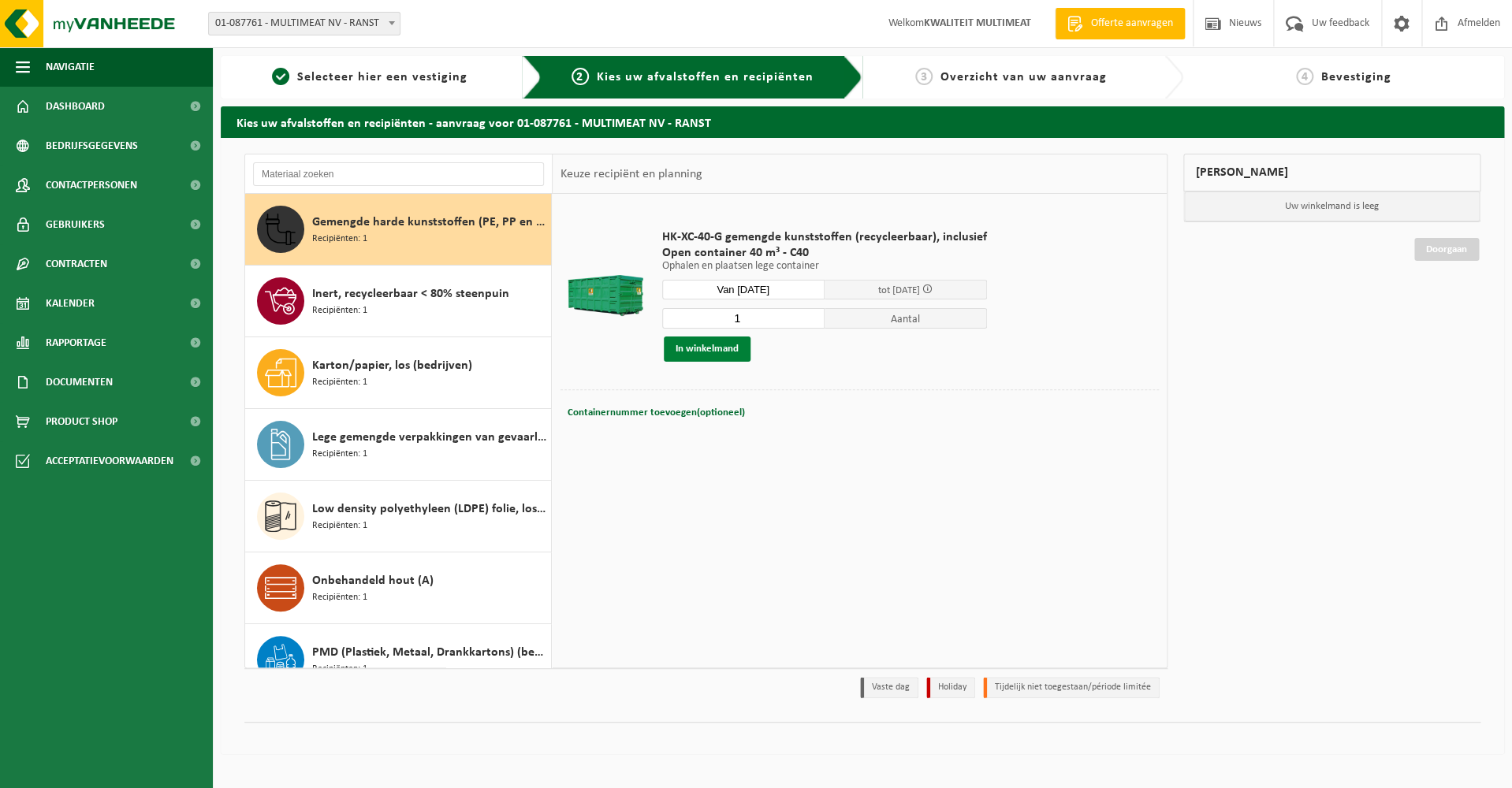
click at [721, 350] on button "In winkelmand" at bounding box center [706, 348] width 86 height 25
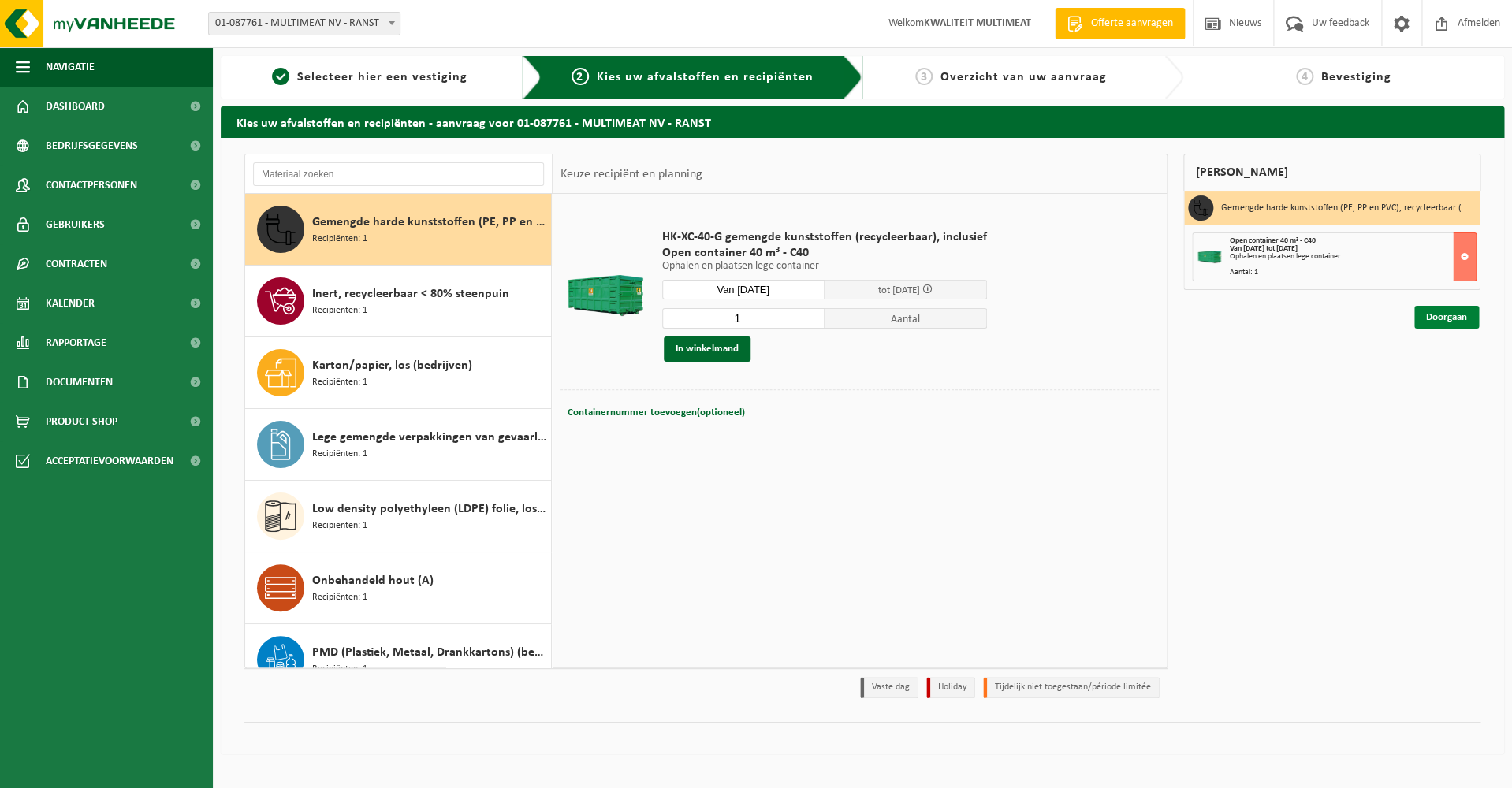
click at [1438, 313] on link "Doorgaan" at bounding box center [1446, 317] width 65 height 23
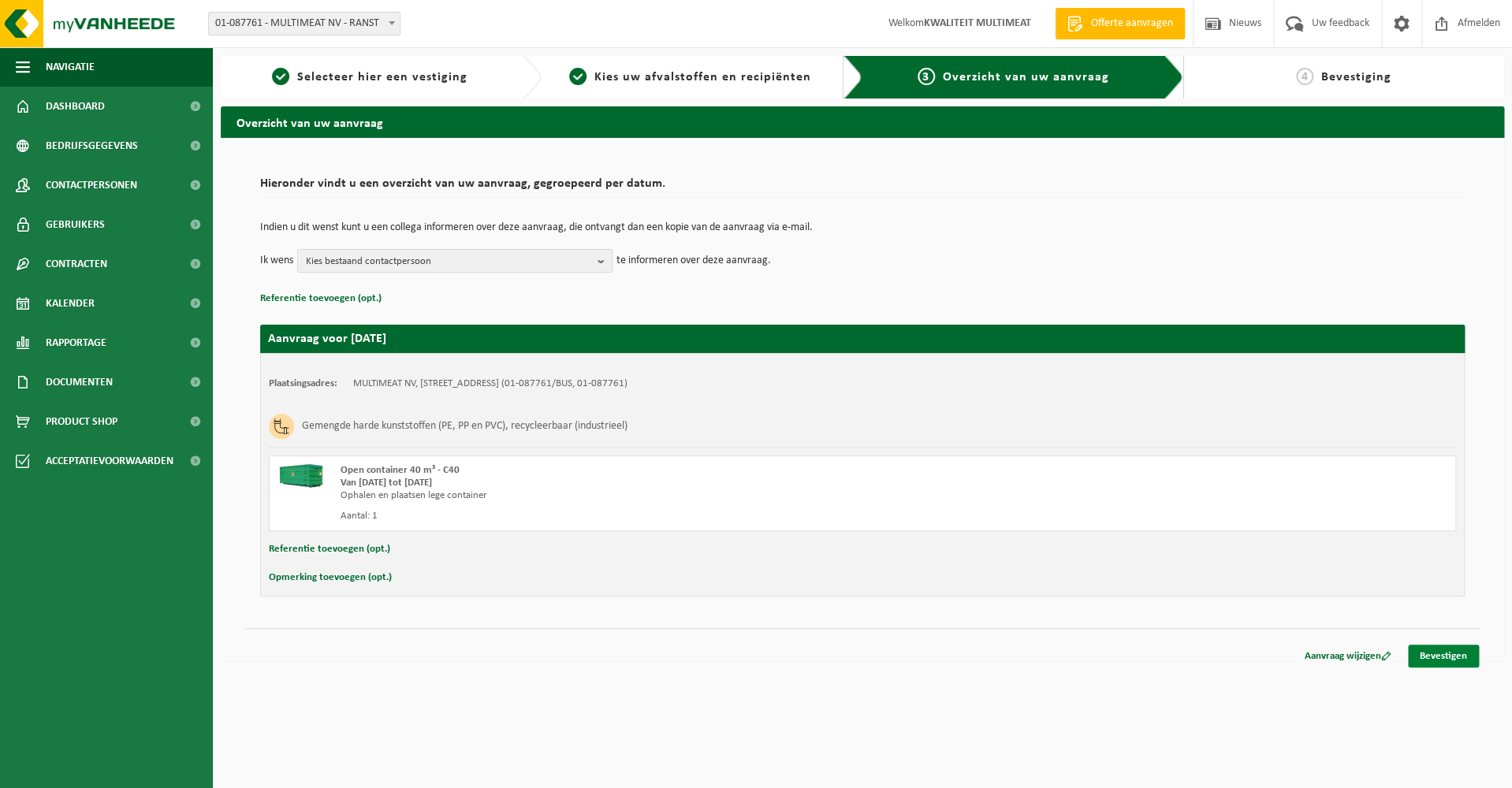
click at [1447, 657] on link "Bevestigen" at bounding box center [1443, 656] width 71 height 23
